Goal: Find specific page/section: Find specific page/section

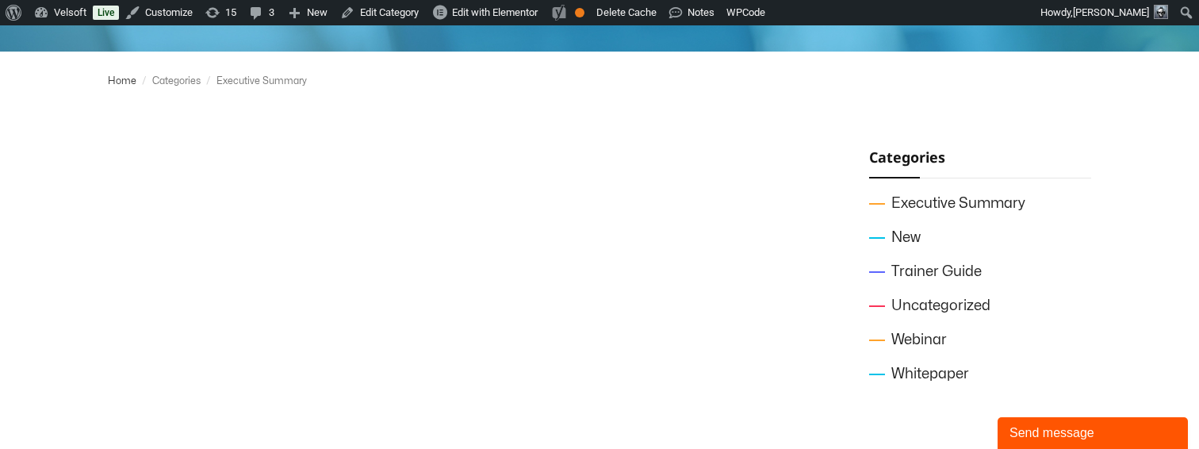
click at [749, 193] on div at bounding box center [441, 269] width 666 height 246
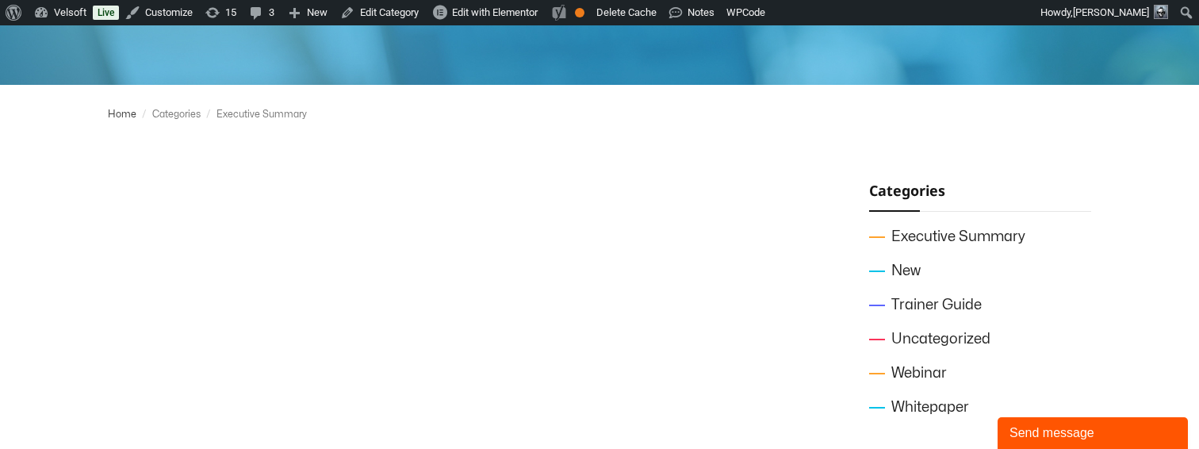
scroll to position [299, 0]
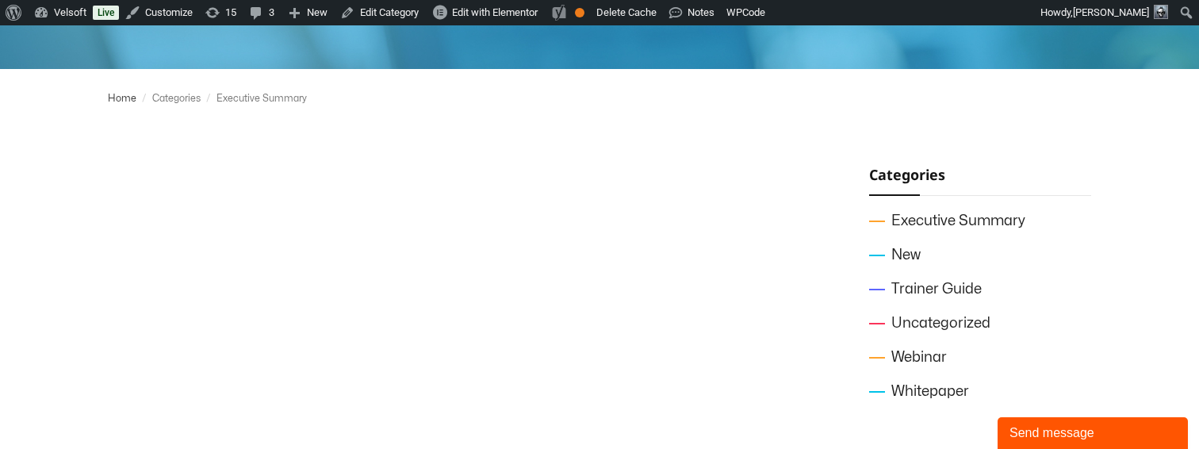
click at [771, 262] on div at bounding box center [441, 286] width 666 height 246
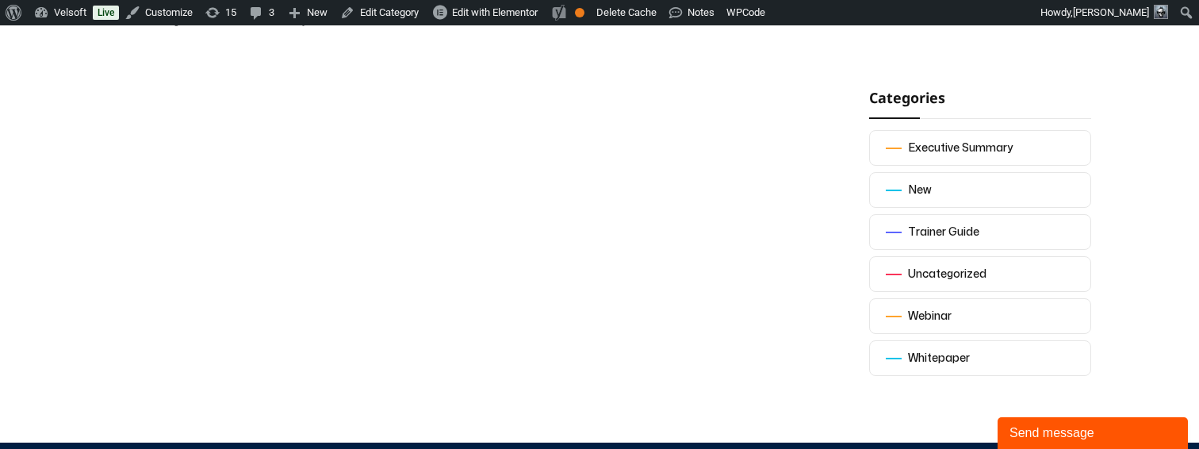
click at [663, 294] on div at bounding box center [441, 232] width 666 height 293
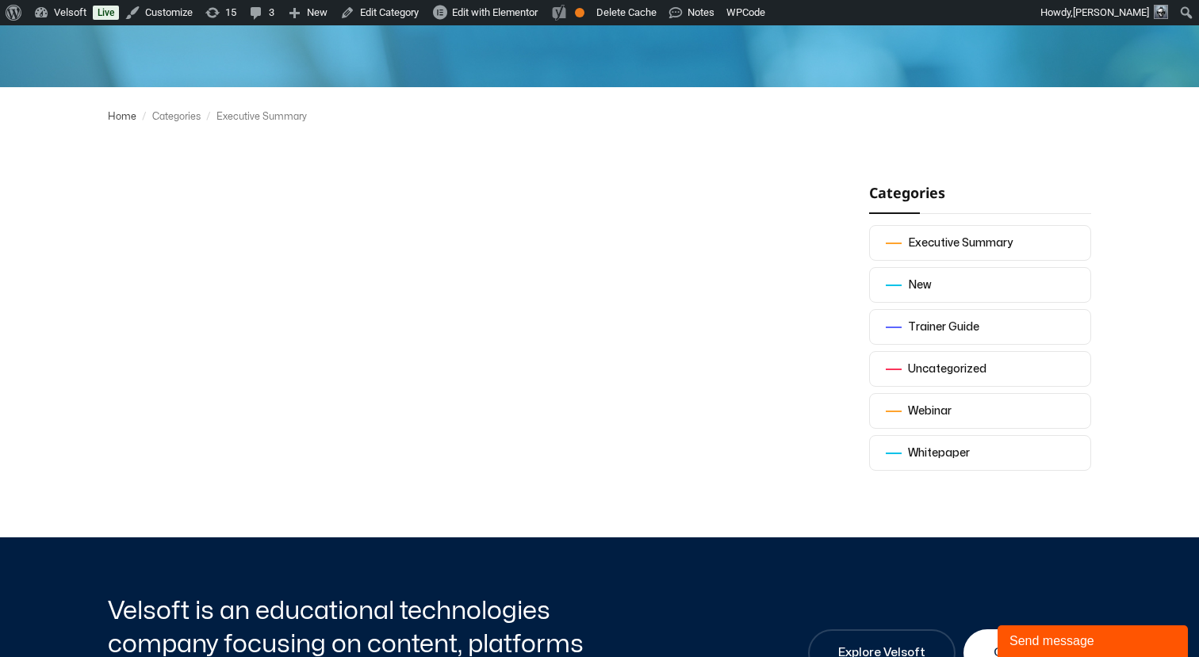
scroll to position [292, 0]
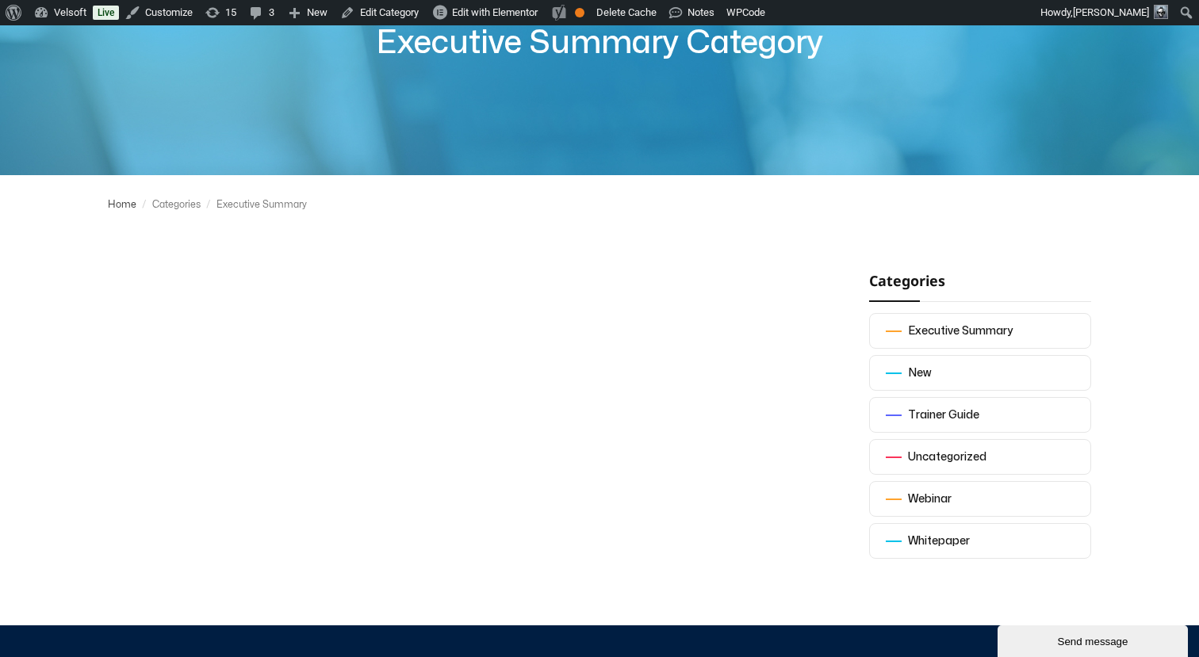
scroll to position [196, 0]
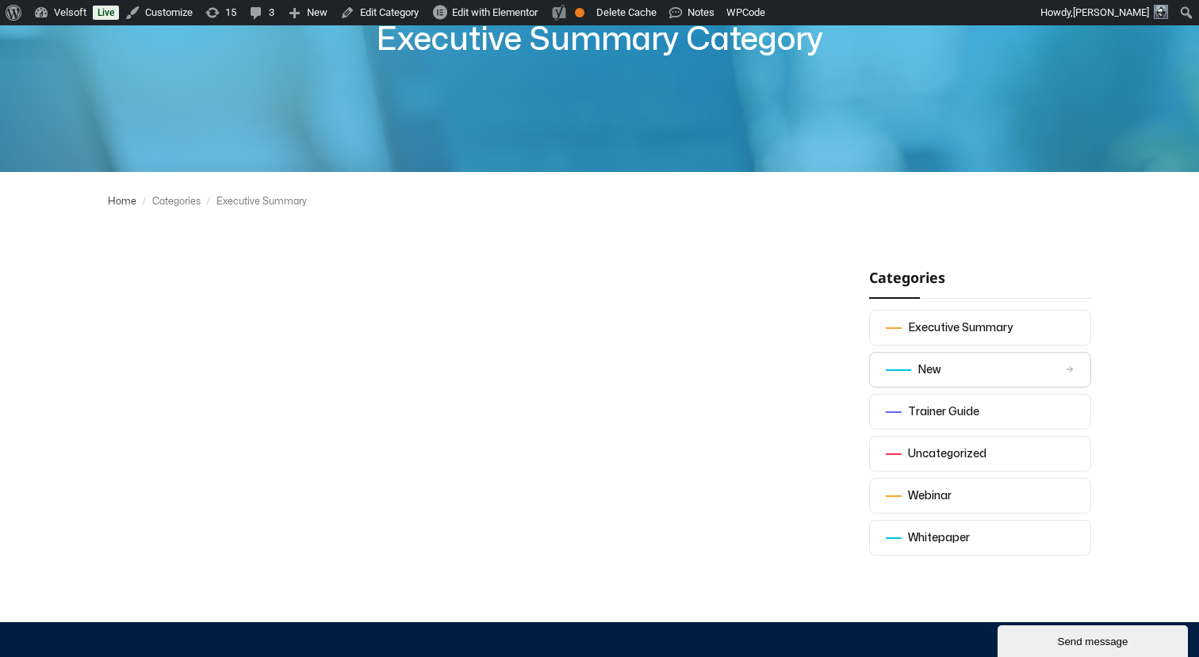
click at [926, 367] on div "New" at bounding box center [928, 370] width 23 height 19
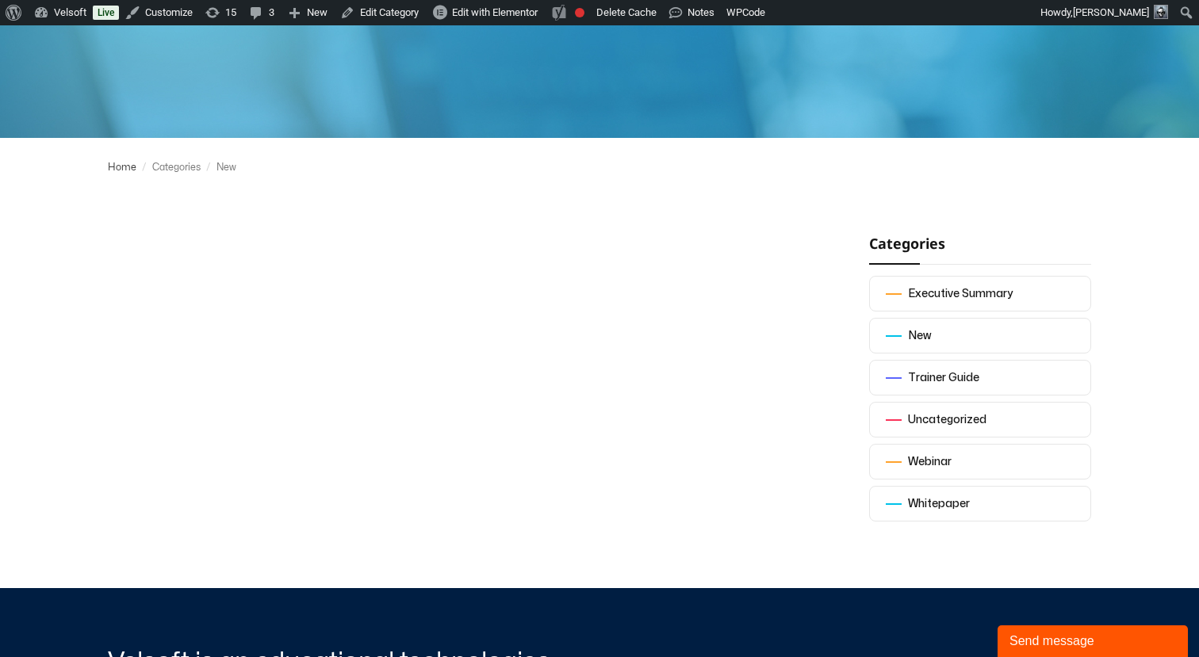
scroll to position [285, 0]
